Goal: Task Accomplishment & Management: Manage account settings

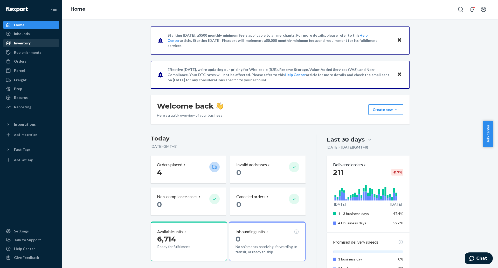
click at [20, 41] on div "Inventory" at bounding box center [22, 42] width 17 height 5
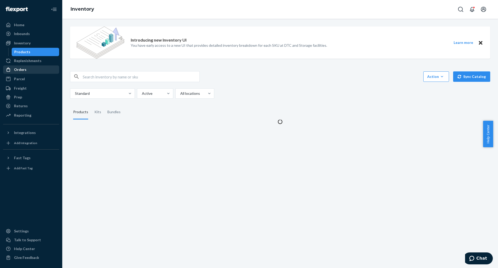
click at [31, 67] on div "Orders" at bounding box center [31, 69] width 55 height 7
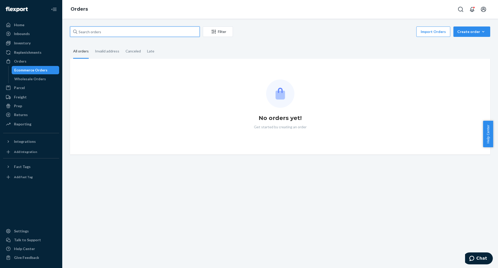
click at [171, 32] on input "text" at bounding box center [135, 31] width 130 height 10
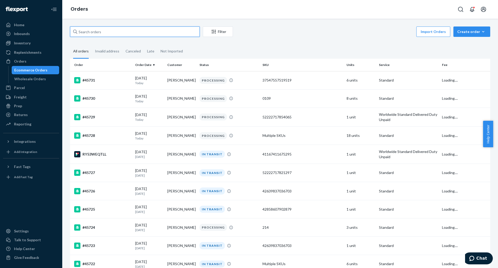
paste input "132912455"
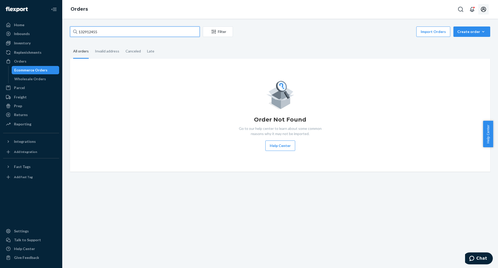
type input "132912455"
click at [486, 7] on icon "Open account menu" at bounding box center [484, 9] width 6 height 6
click at [23, 61] on div "Orders" at bounding box center [20, 61] width 12 height 5
click at [31, 60] on div "Orders" at bounding box center [31, 61] width 55 height 7
click at [457, 32] on div "Create order" at bounding box center [471, 31] width 29 height 5
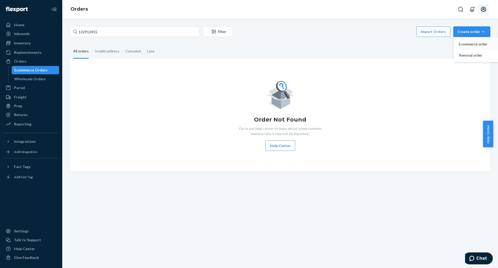
click at [464, 43] on span "Ecommerce order" at bounding box center [475, 44] width 32 height 4
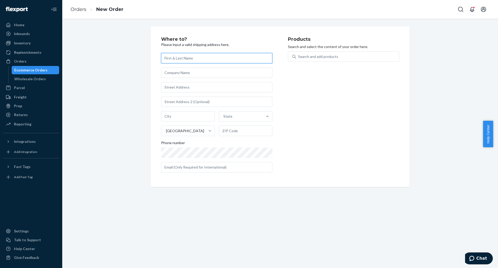
paste input "[PERSON_NAME]"
type input "[PERSON_NAME]"
click at [220, 89] on input "text" at bounding box center [216, 87] width 111 height 10
paste input "572 Kenal Rd Ridgeway, SC 29130"
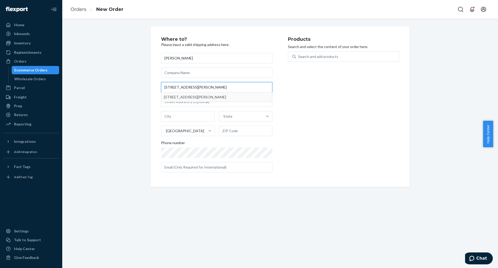
type input "572 Kenal Rd Ridgeway, SC 29130"
type input "Ridgeway"
type input "29130"
type input "572 Kenal Rd"
click at [303, 169] on div "Products Search and select the content of your order here. Search and add produ…" at bounding box center [343, 107] width 111 height 140
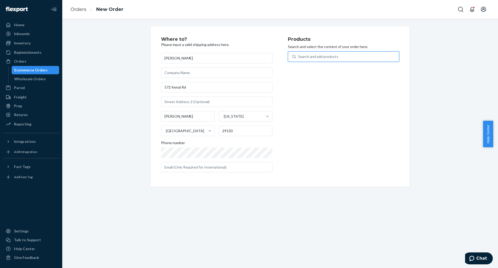
click at [368, 54] on div "Search and add products" at bounding box center [347, 56] width 103 height 9
click at [299, 54] on input "0 results available. Use Up and Down to choose options, press Enter to select t…" at bounding box center [298, 56] width 1 height 5
type input "handle"
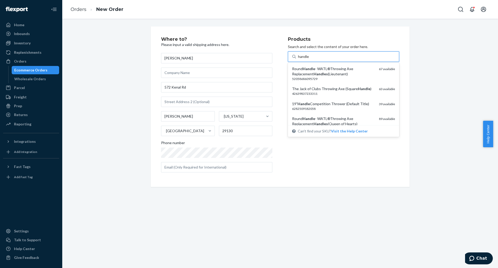
scroll to position [65, 0]
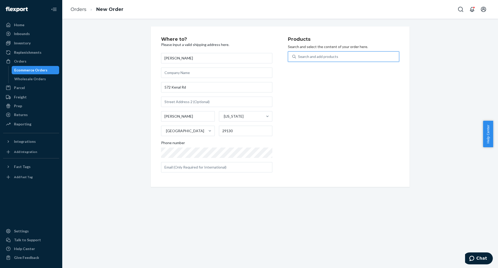
drag, startPoint x: 344, startPoint y: 55, endPoint x: 336, endPoint y: 55, distance: 8.6
click at [336, 55] on div "Search and add products" at bounding box center [347, 56] width 103 height 9
click at [299, 55] on input "0 results available. Select is focused ,type to refine list, press Down to open…" at bounding box center [298, 56] width 1 height 5
type input "competition"
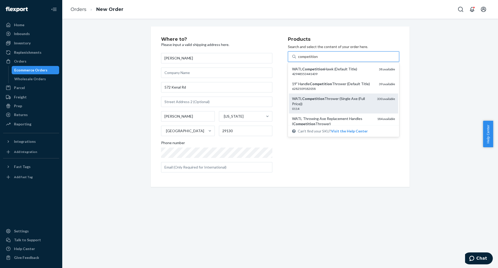
scroll to position [32, 0]
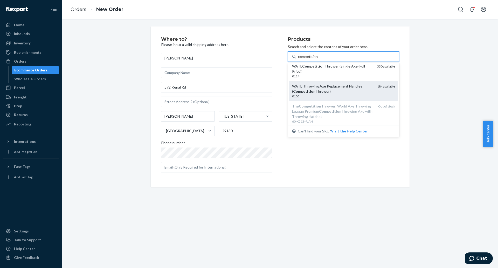
click at [355, 93] on div "WATL Throwing Axe Replacement Handles ( Competition Thrower)" at bounding box center [332, 89] width 81 height 10
click at [318, 59] on input "competition" at bounding box center [308, 56] width 20 height 5
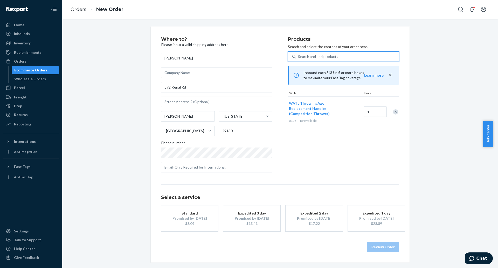
click at [342, 57] on div "Search and add products" at bounding box center [347, 56] width 103 height 9
click at [299, 57] on input "0 results available. Use Up and Down to choose options, press Enter to select t…" at bounding box center [298, 56] width 1 height 5
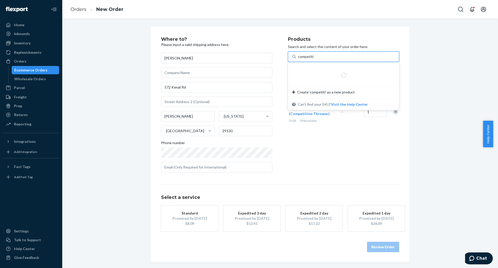
type input "competition"
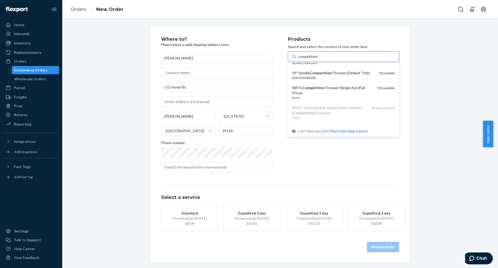
scroll to position [0, 0]
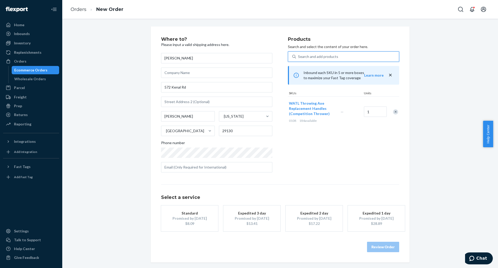
drag, startPoint x: 325, startPoint y: 57, endPoint x: 300, endPoint y: 57, distance: 25.4
click at [300, 57] on div "Search and add products" at bounding box center [347, 56] width 103 height 9
click at [299, 57] on input "0 results available. Select is focused ,type to refine list, press Down to open…" at bounding box center [298, 56] width 1 height 5
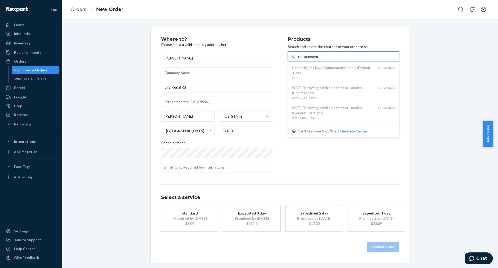
scroll to position [451, 0]
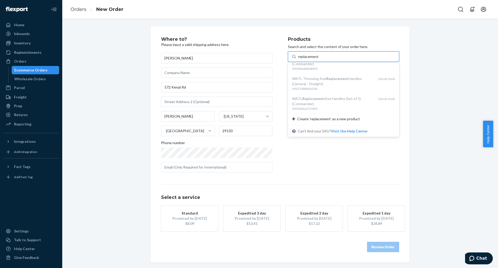
type input "replacement"
click at [335, 166] on div "Products Search and select the content of your order here. option undefined foc…" at bounding box center [343, 107] width 111 height 140
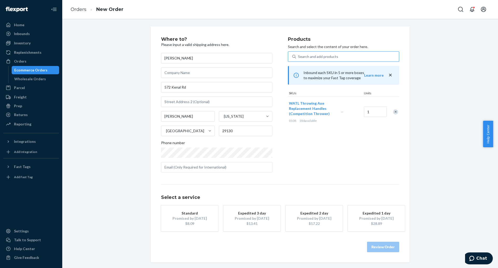
click at [207, 217] on div "Promised by Sep 1, 2025" at bounding box center [190, 218] width 42 height 5
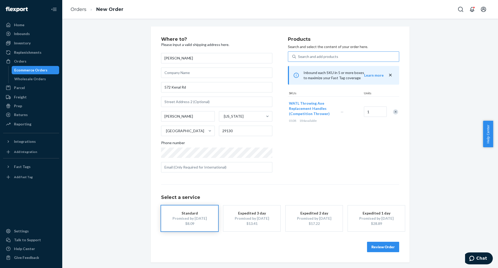
click at [384, 248] on button "Review Order" at bounding box center [383, 247] width 32 height 10
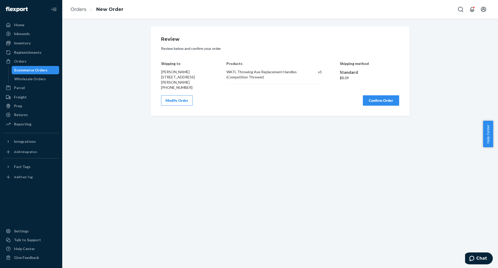
click at [390, 99] on button "Confirm Order" at bounding box center [381, 100] width 36 height 10
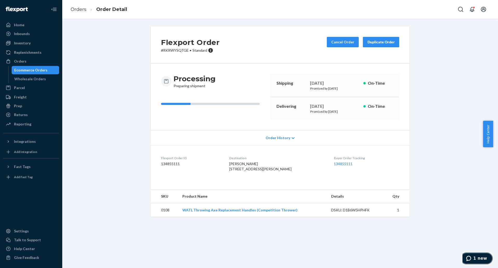
click at [474, 256] on span "1 new" at bounding box center [469, 258] width 7 height 5
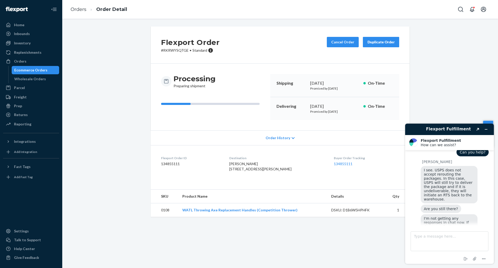
scroll to position [172, 0]
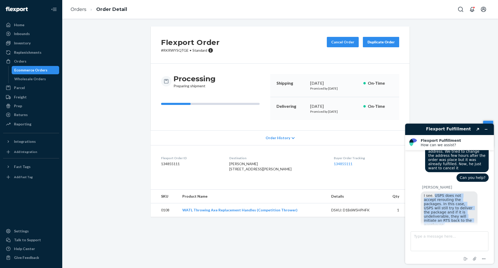
drag, startPoint x: 433, startPoint y: 191, endPoint x: 483, endPoint y: 214, distance: 54.3
click at [483, 214] on div "I see. USPS does not accept rerouting the packages. In this case, USPS will sti…" at bounding box center [455, 210] width 68 height 39
copy span "USPS does not accept rerouting the packages. In this case, USPS will still try …"
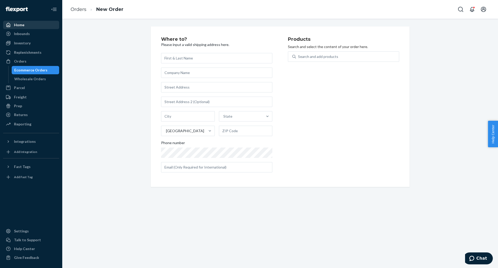
click at [39, 25] on div "Home" at bounding box center [31, 24] width 55 height 7
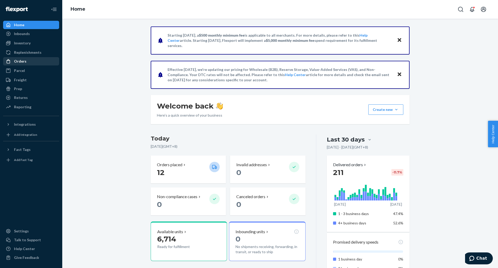
click at [21, 61] on div "Orders" at bounding box center [20, 61] width 12 height 5
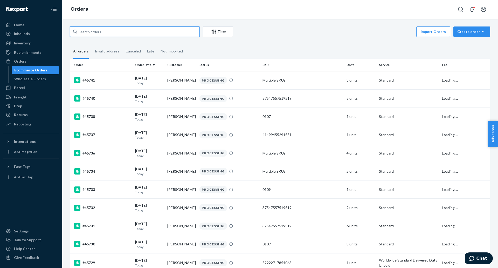
click at [121, 28] on input "text" at bounding box center [135, 31] width 130 height 10
paste input "45721"
drag, startPoint x: 122, startPoint y: 28, endPoint x: 124, endPoint y: 38, distance: 10.5
click at [124, 37] on div "45721 Filter Import Orders Create order Ecommerce order Removal order" at bounding box center [280, 32] width 420 height 12
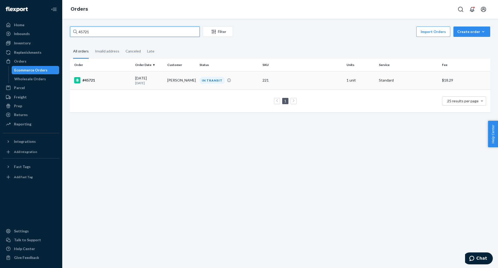
type input "45721"
click at [90, 79] on div "#45721" at bounding box center [102, 80] width 57 height 6
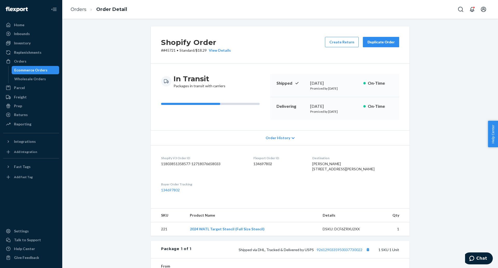
scroll to position [95, 0]
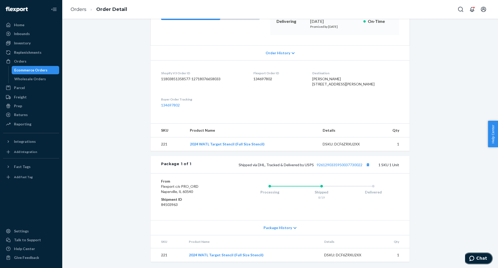
click at [485, 262] on button "Chat" at bounding box center [478, 258] width 29 height 12
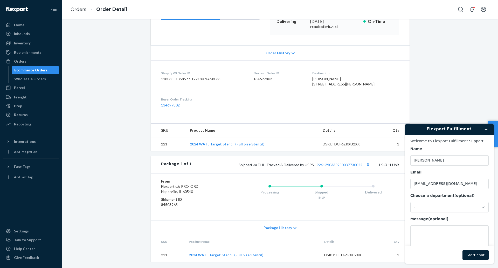
click at [462, 214] on div "Name [PERSON_NAME] Email [EMAIL_ADDRESS][DOMAIN_NAME] Choose a department (opti…" at bounding box center [450, 200] width 78 height 108
click at [465, 208] on div "-" at bounding box center [446, 207] width 65 height 5
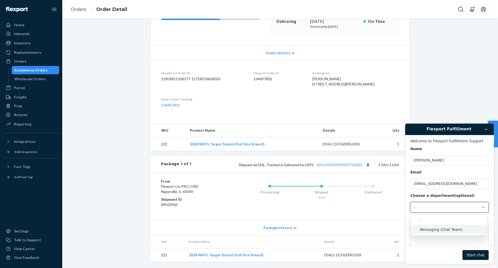
click at [452, 231] on li "Messaging (Chat Team)" at bounding box center [449, 229] width 76 height 9
click at [449, 239] on textarea "Message (optional)" at bounding box center [450, 239] width 78 height 29
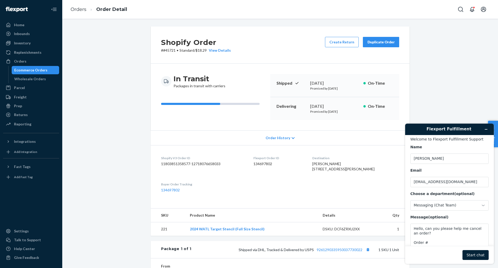
click at [170, 52] on p "# #45721 • Standard / $18.29 View Details" at bounding box center [196, 50] width 70 height 5
copy p "45721"
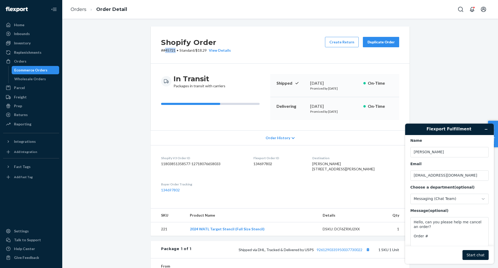
scroll to position [17, 0]
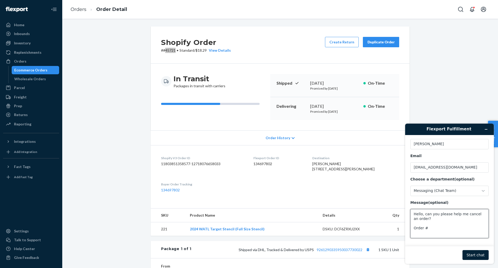
click at [452, 226] on textarea "Hello, can you please help me cancel an order? Order #" at bounding box center [450, 223] width 78 height 29
paste textarea "45721"
drag, startPoint x: 279, startPoint y: 164, endPoint x: 255, endPoint y: 158, distance: 24.8
click at [255, 158] on dl "Shopify V3 Order ID 11803851358577-12718076658033 Flexport Order ID 134697802 D…" at bounding box center [280, 174] width 259 height 58
copy div "Flexport Order ID 134697802"
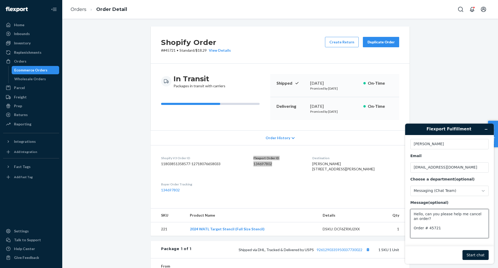
click at [433, 234] on textarea "Hello, can you please help me cancel an order? Order # 45721" at bounding box center [450, 223] width 78 height 29
paste textarea "Flexport Order ID 134697802"
click at [414, 236] on textarea "Hello, can you please help me cancel an order? Order # 45721 Flexport Order ID …" at bounding box center [450, 223] width 78 height 29
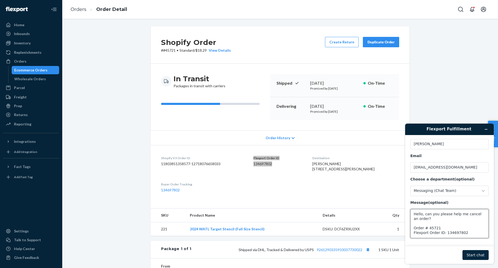
type textarea "Hello, can you please help me cancel an order? Order # 45721 Flexport Order ID:…"
click at [482, 254] on button "Start chat" at bounding box center [476, 255] width 26 height 10
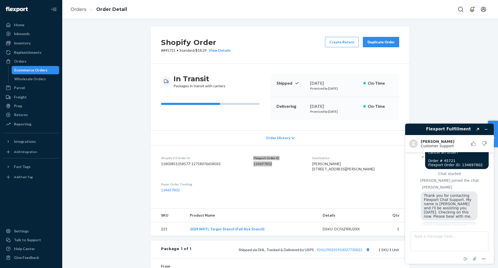
scroll to position [34, 0]
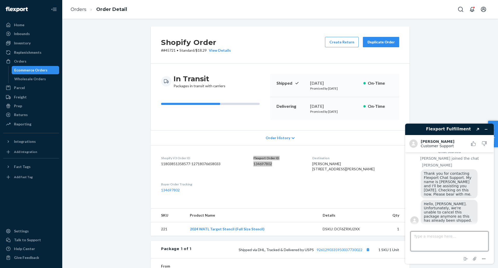
click at [451, 241] on textarea "Type a message here..." at bounding box center [450, 241] width 78 height 20
type textarea "Hi what can you suggest?"
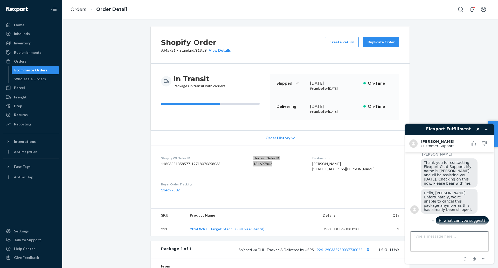
scroll to position [90, 0]
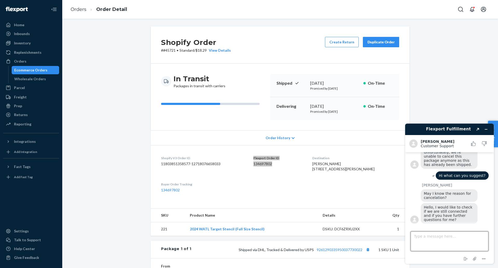
click at [438, 239] on textarea "Type a message here..." at bounding box center [450, 241] width 78 height 20
type textarea "The customer enter his old address. We tried to change the address few hours af…"
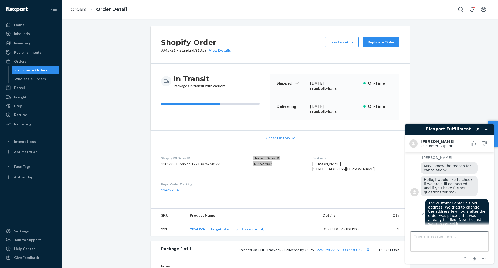
type textarea "A"
type textarea "Can you help?"
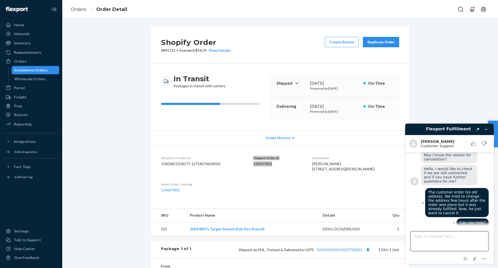
scroll to position [166, 0]
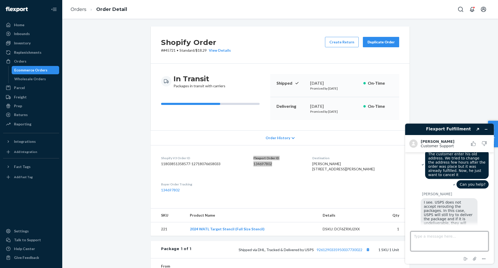
click at [460, 248] on textarea "Type a message here..." at bounding box center [450, 241] width 78 height 20
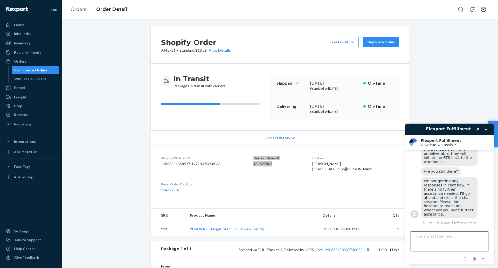
scroll to position [236, 0]
click at [453, 225] on button "Rate this chat" at bounding box center [449, 230] width 33 height 10
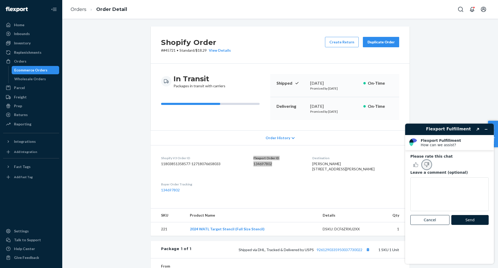
click at [427, 166] on icon "Rate this chat as bad" at bounding box center [426, 164] width 3 height 4
click at [465, 220] on button "Send" at bounding box center [470, 220] width 37 height 10
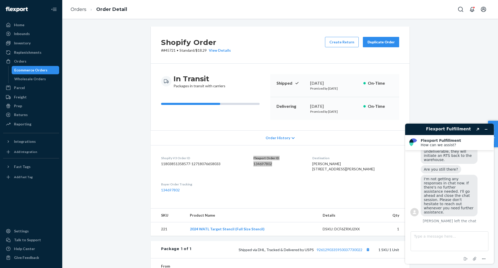
scroll to position [223, 0]
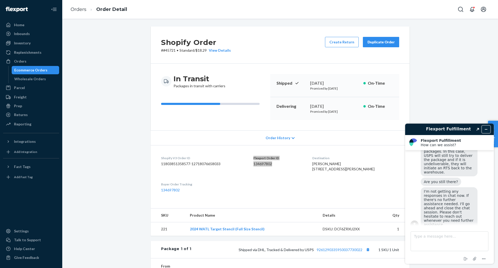
click at [484, 129] on icon "Minimize widget" at bounding box center [486, 129] width 4 height 4
